Goal: Task Accomplishment & Management: Use online tool/utility

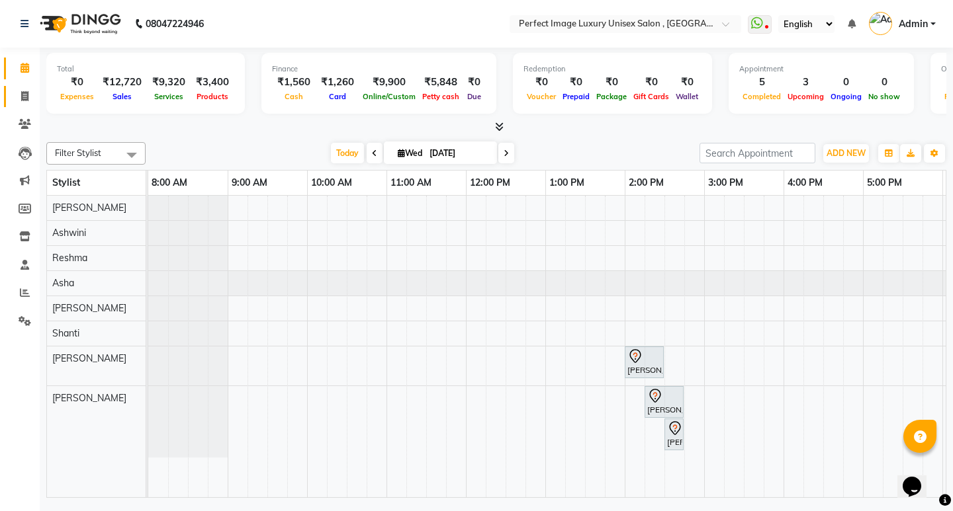
click at [22, 88] on link "Invoice" at bounding box center [20, 97] width 32 height 22
select select "service"
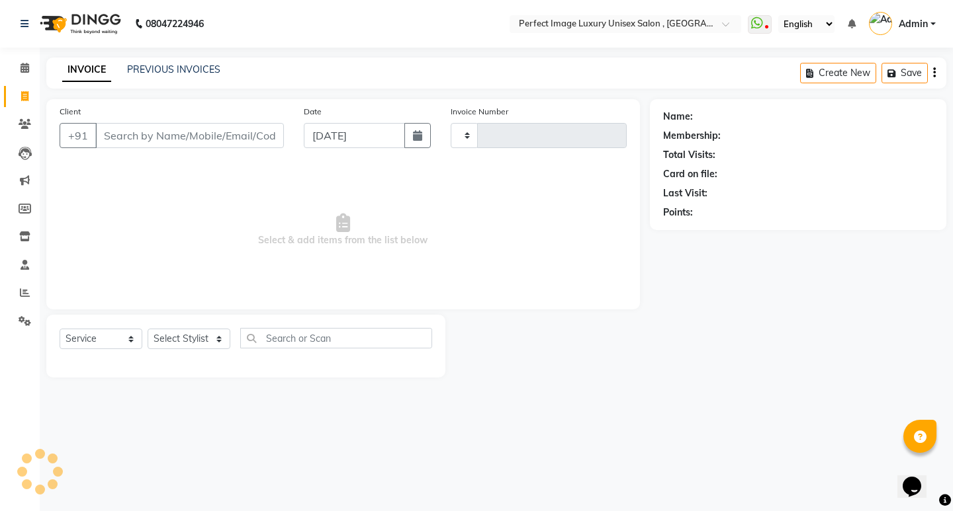
type input "0534"
select select "5078"
click at [144, 67] on link "PREVIOUS INVOICES" at bounding box center [173, 70] width 93 height 12
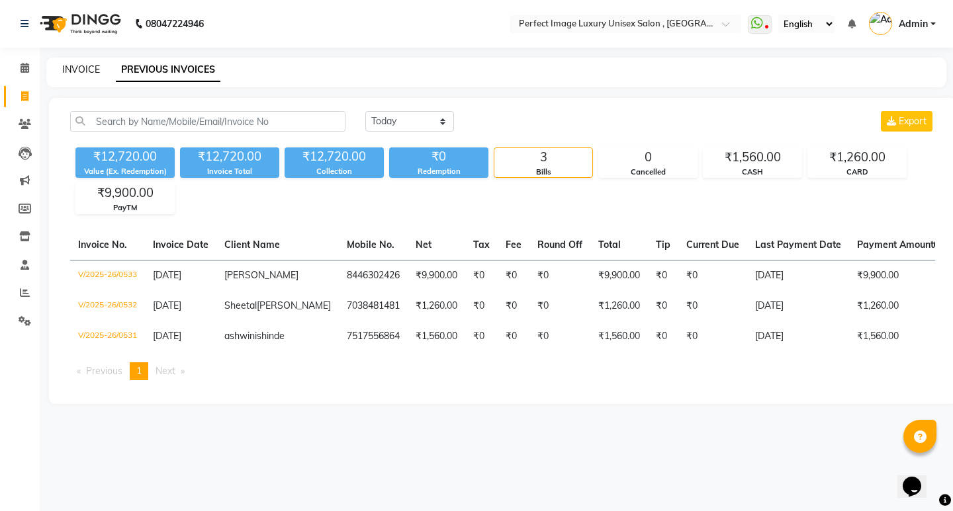
click at [73, 71] on link "INVOICE" at bounding box center [81, 70] width 38 height 12
select select "5078"
select select "service"
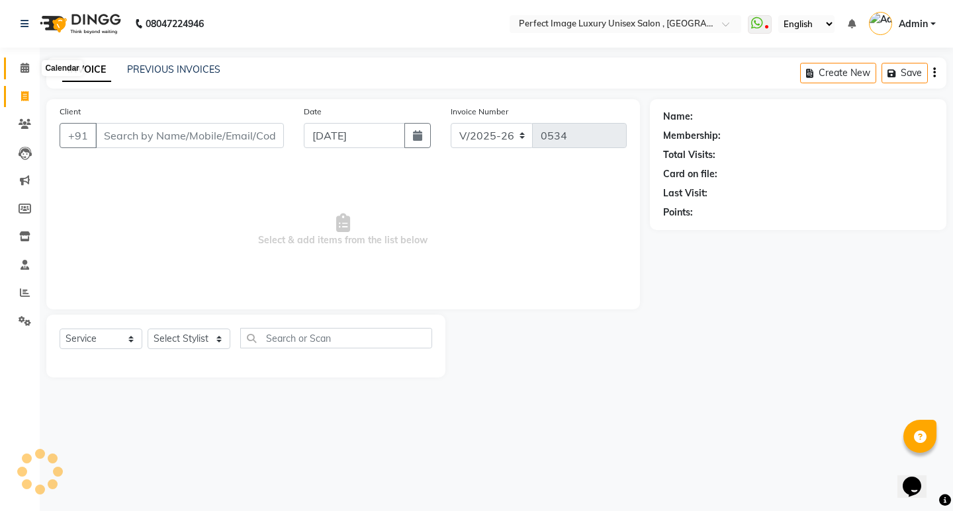
click at [21, 72] on icon at bounding box center [25, 68] width 9 height 10
